Goal: Navigation & Orientation: Find specific page/section

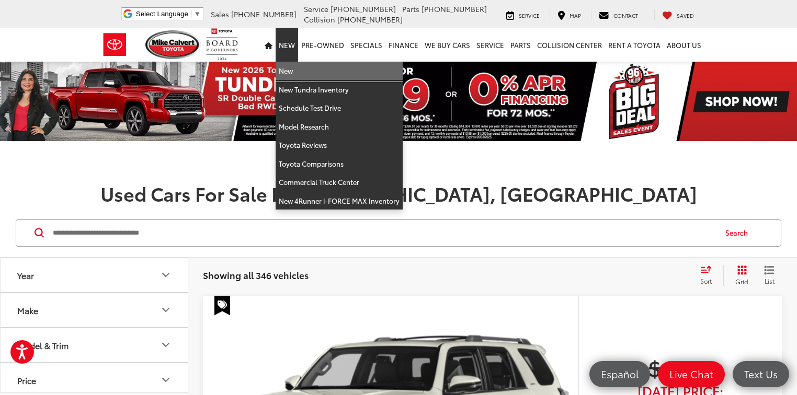
drag, startPoint x: 295, startPoint y: 65, endPoint x: 301, endPoint y: 106, distance: 41.8
click at [295, 65] on link "New" at bounding box center [338, 71] width 127 height 19
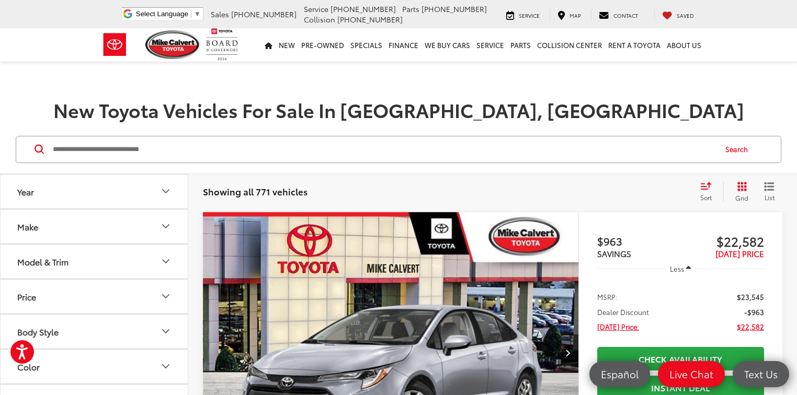
scroll to position [167, 0]
